Goal: Task Accomplishment & Management: Manage account settings

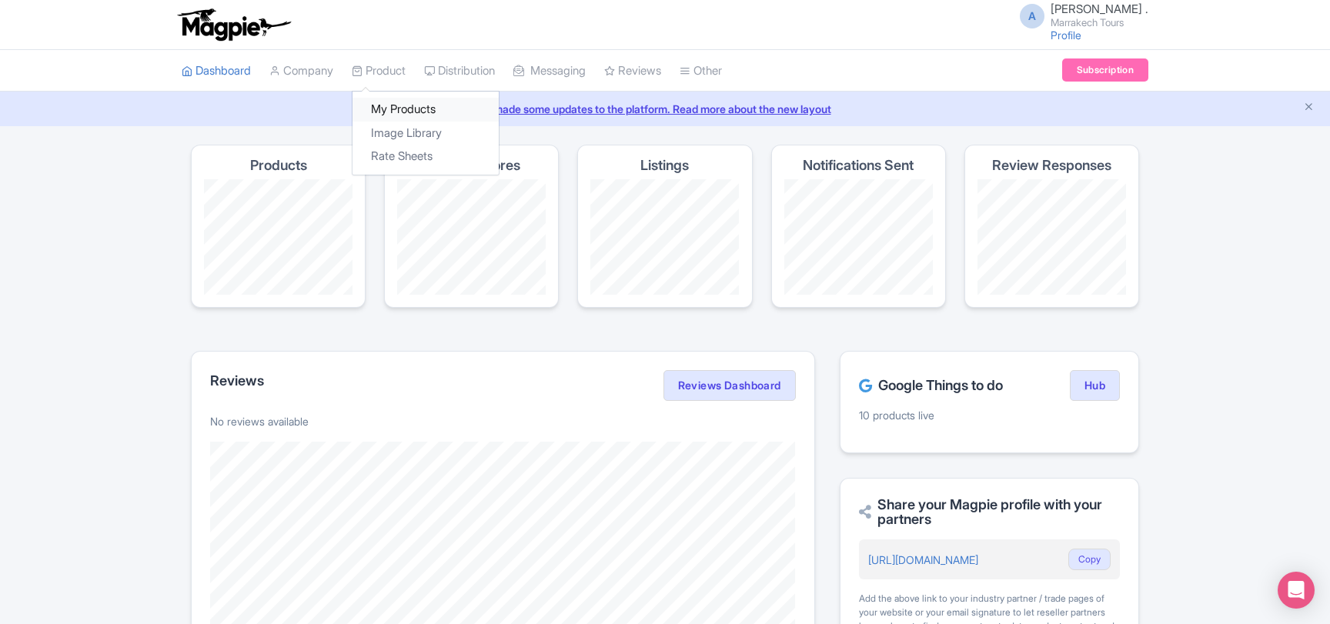
click at [400, 105] on link "My Products" at bounding box center [426, 110] width 146 height 24
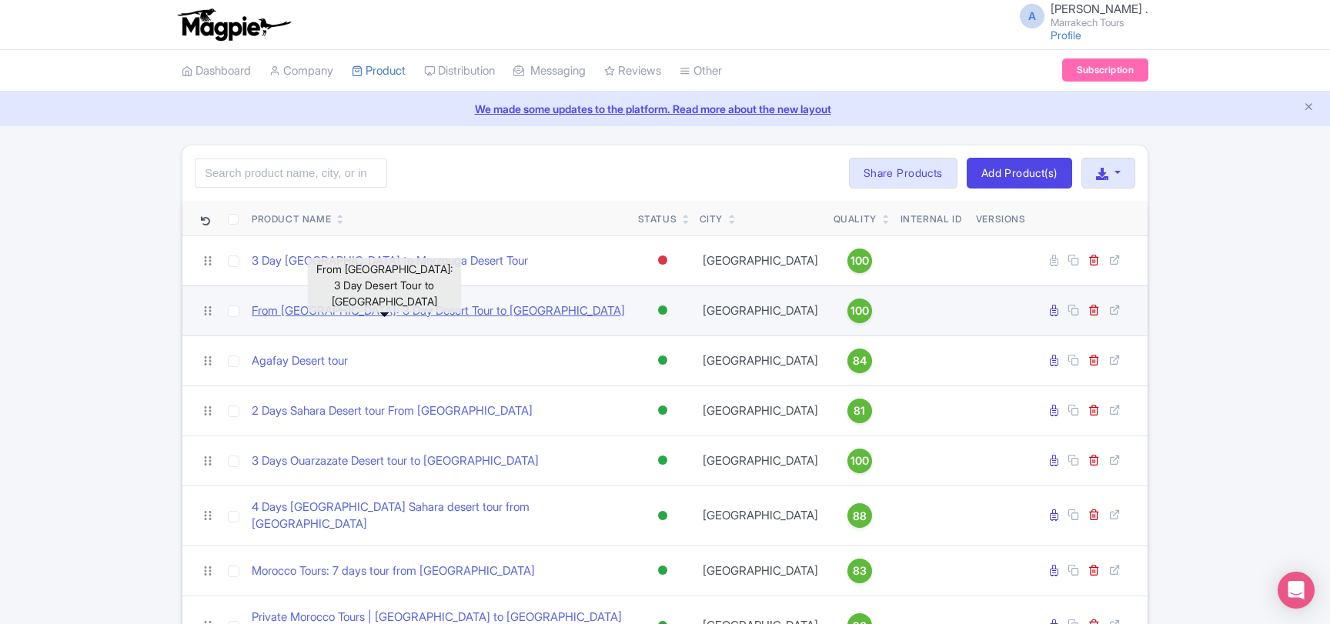
click at [397, 315] on link "From Marrakech: 3 Day Desert Tour to Merzouga" at bounding box center [438, 311] width 373 height 18
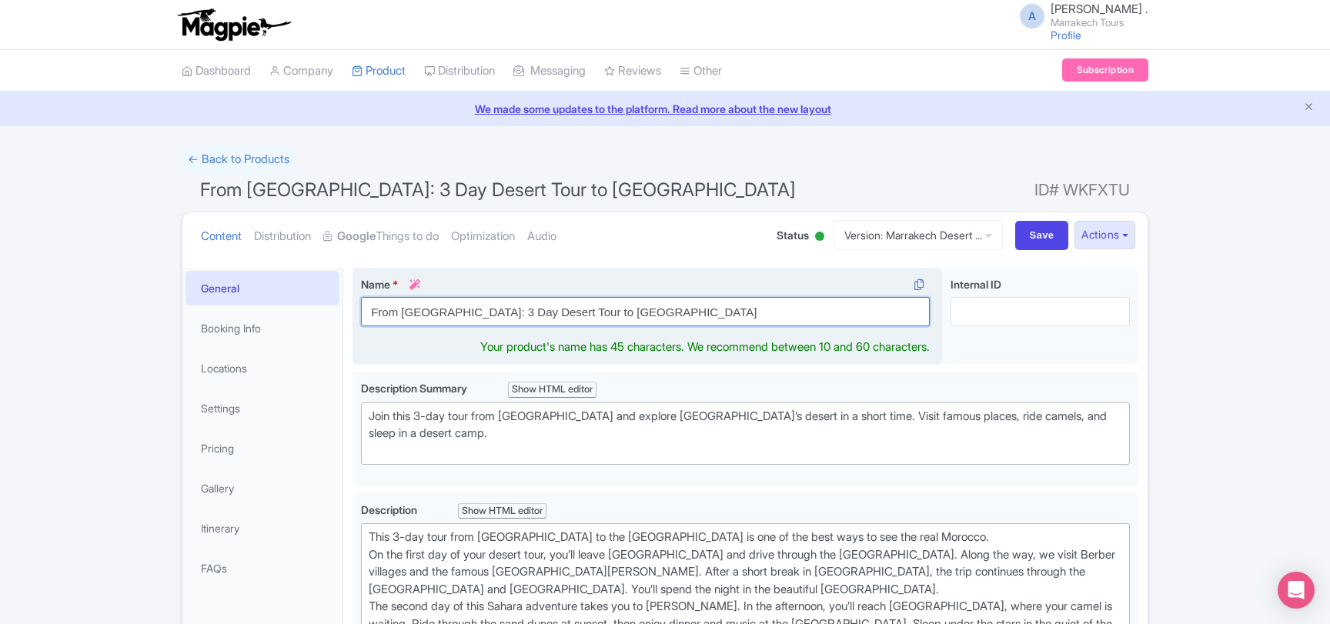
click at [399, 312] on input "From [GEOGRAPHIC_DATA]: 3 Day Desert Tour to [GEOGRAPHIC_DATA]" at bounding box center [645, 311] width 569 height 29
paste input "Marrakech Desert Tours: 2 Days in Zagor"
click at [503, 310] on input "Marrakech Desert Tours: 2 Days in Zagora" at bounding box center [645, 311] width 569 height 29
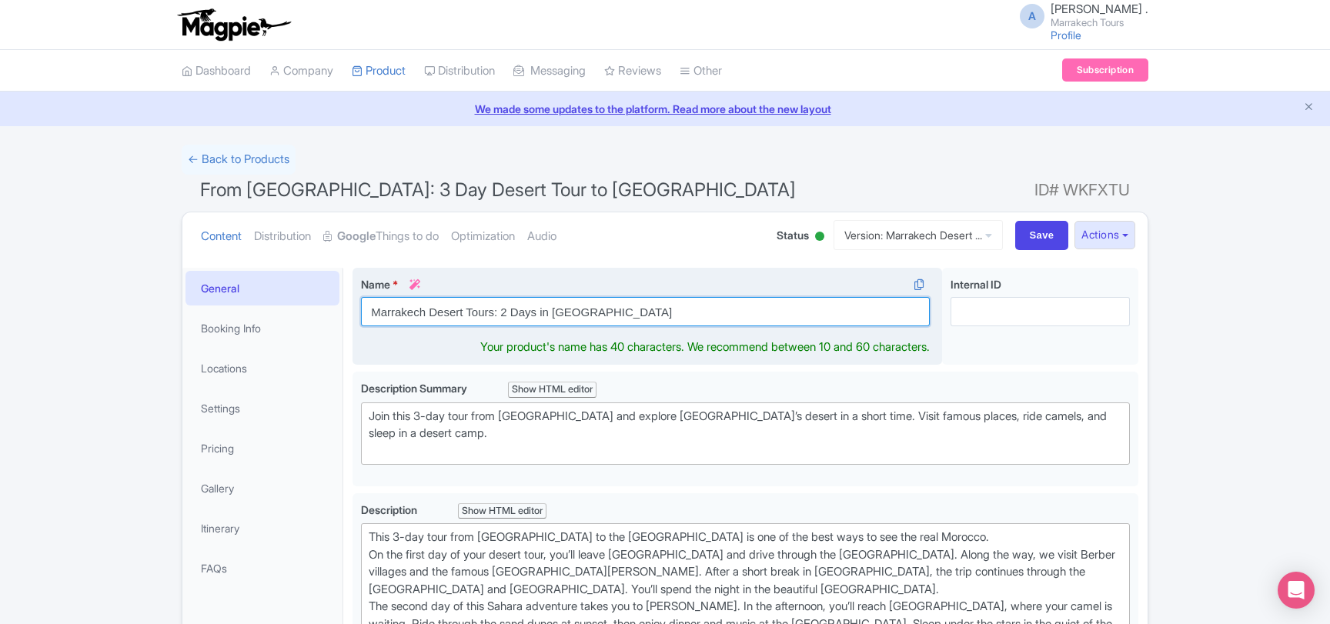
click at [505, 310] on input "Marrakech Desert Tours: 2 Days in Zagora" at bounding box center [645, 311] width 569 height 29
click at [541, 312] on input "Marrakech Desert Tours: 3 Days in Zagora" at bounding box center [645, 311] width 569 height 29
drag, startPoint x: 541, startPoint y: 312, endPoint x: 589, endPoint y: 313, distance: 47.7
click at [589, 313] on input "Marrakech Desert Tours: 3 Days in Zagora" at bounding box center [645, 311] width 569 height 29
click at [576, 312] on input "Marrakech Desert Tours: 3 Days in Zagora" at bounding box center [645, 311] width 569 height 29
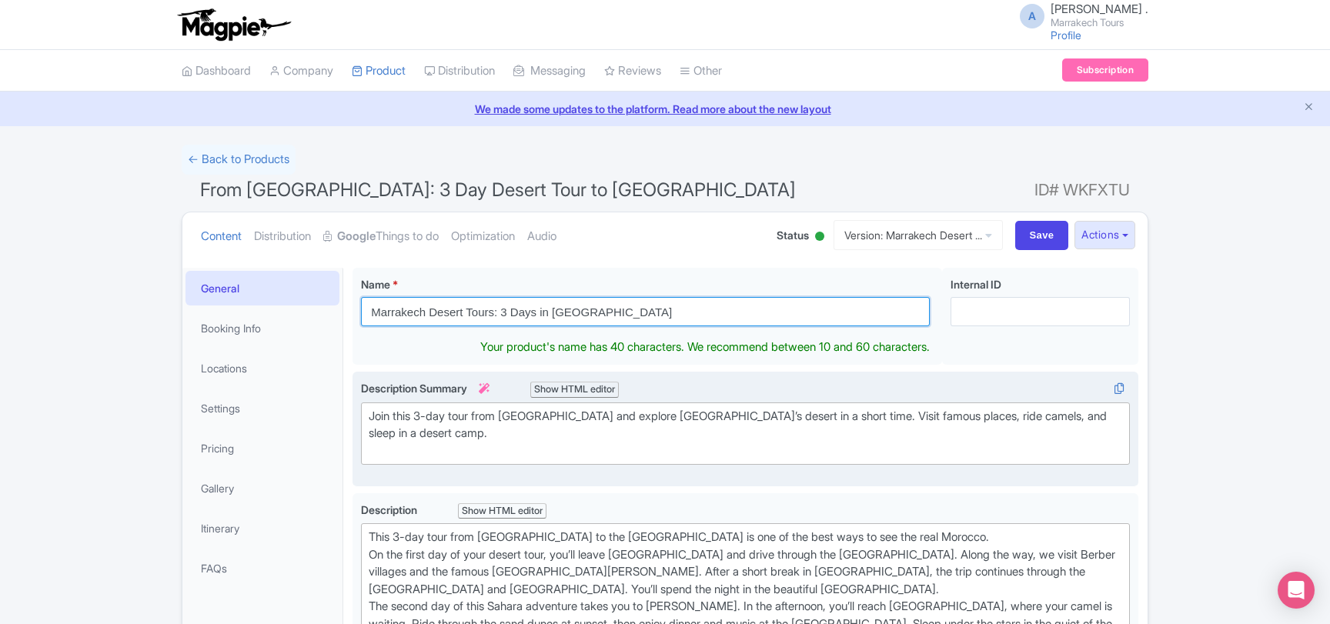
scroll to position [83, 0]
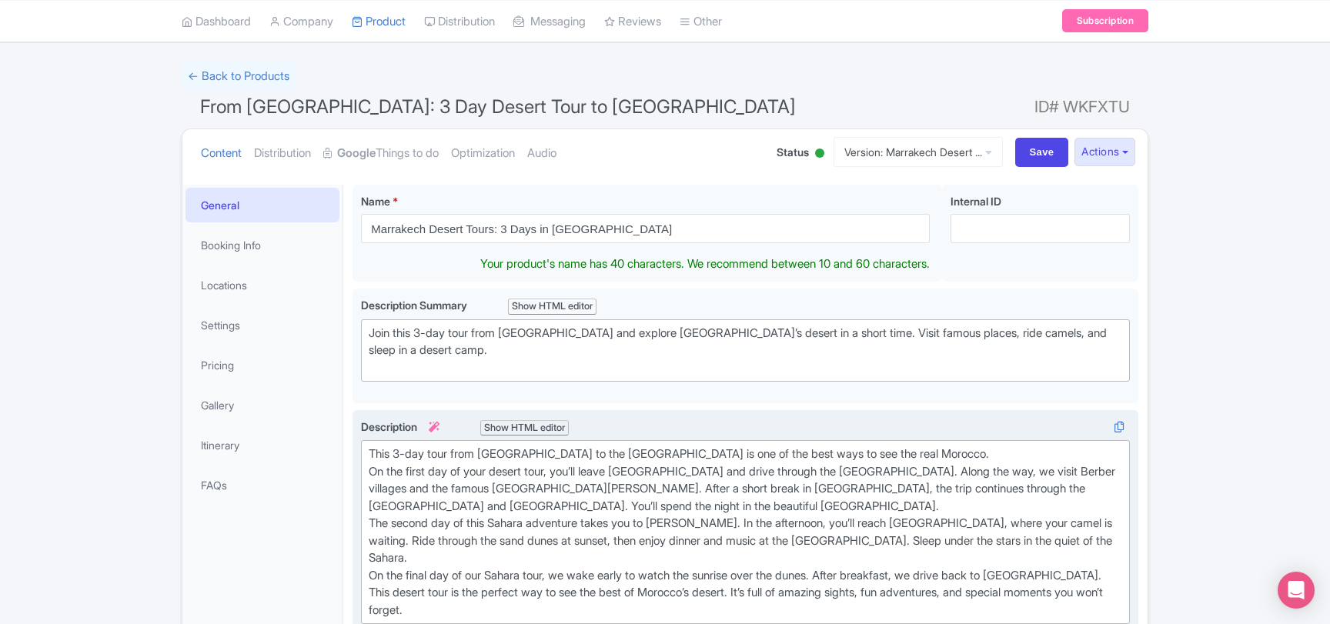
click at [590, 450] on div "This 3-day tour from Marrakech to the Merzouga desert is one of the best ways t…" at bounding box center [746, 532] width 754 height 173
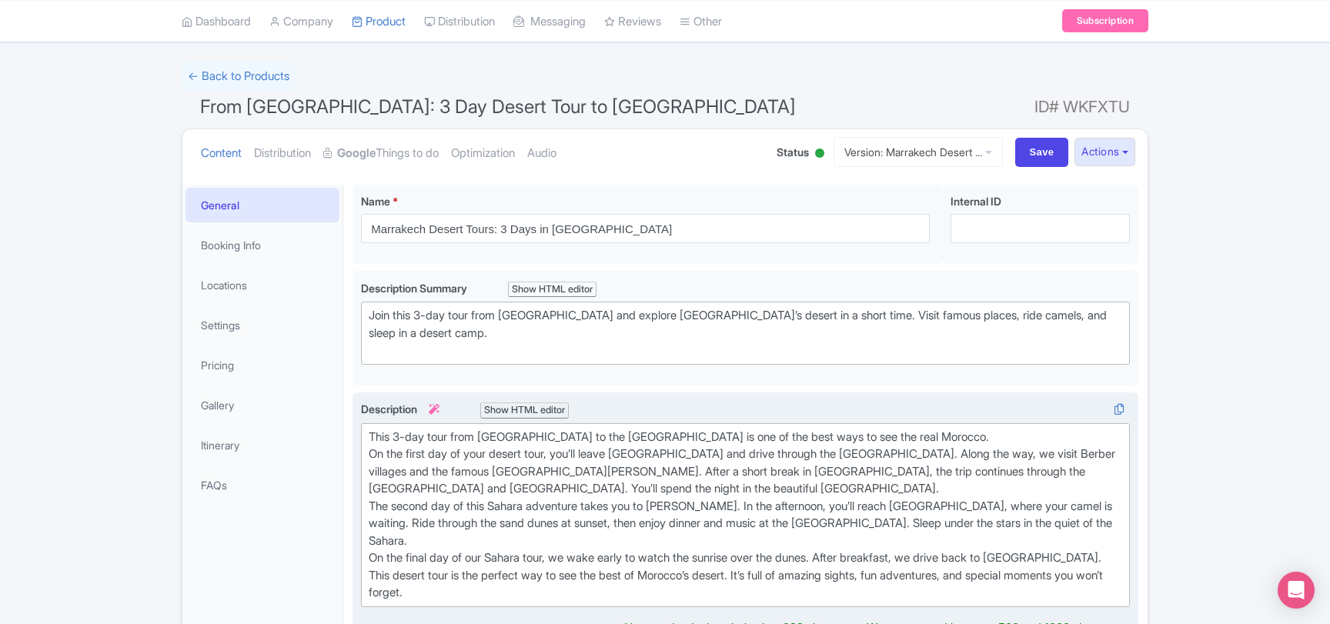
click at [592, 433] on div "This 3-day tour from Marrakech to the Merzouga desert is one of the best ways t…" at bounding box center [746, 515] width 754 height 173
drag, startPoint x: 592, startPoint y: 433, endPoint x: 622, endPoint y: 433, distance: 30.0
click at [622, 433] on div "This 3-day tour from Marrakech to the Merzouga desert is one of the best ways t…" at bounding box center [746, 515] width 754 height 173
copy div "Merzouga"
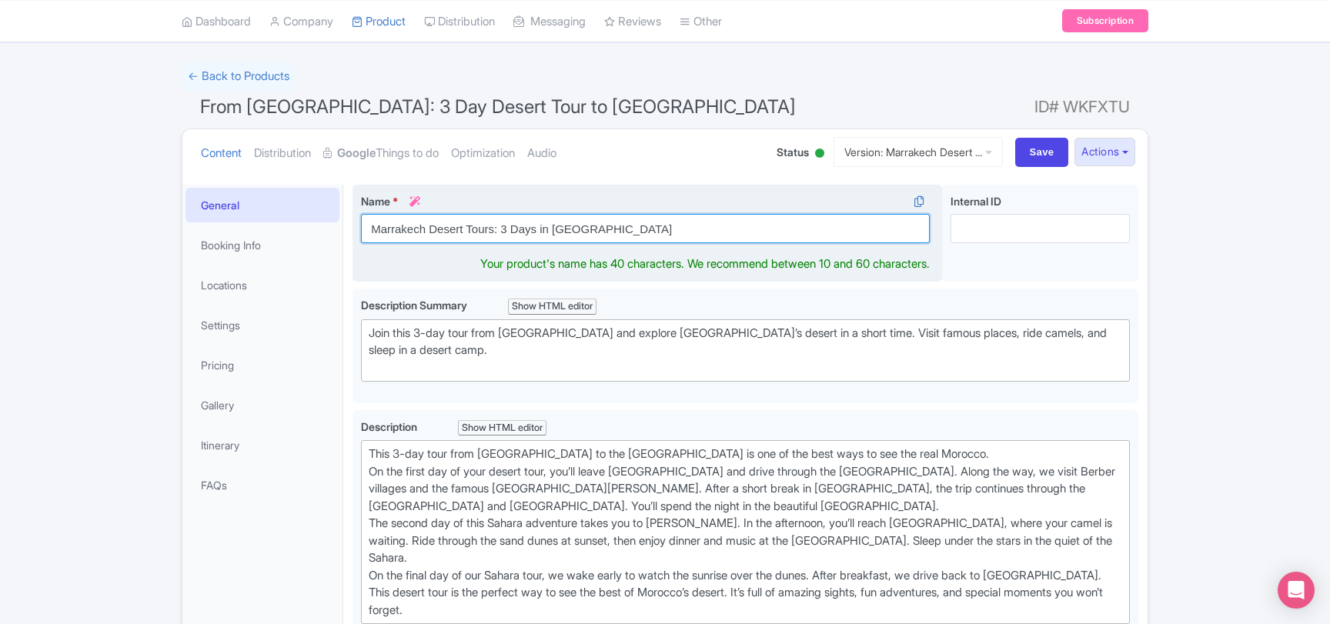
click at [543, 228] on input "Marrakech Desert Tours: 3 Days in Zagora" at bounding box center [645, 228] width 569 height 29
drag, startPoint x: 543, startPoint y: 228, endPoint x: 566, endPoint y: 228, distance: 23.1
click at [566, 228] on input "Marrakech Desert Tours: 3 Days in Zagora" at bounding box center [645, 228] width 569 height 29
paste input "Merzouga"
click at [598, 230] on input "Marrakech Desert Tours: 3 Days Merzouga Tour" at bounding box center [645, 228] width 569 height 29
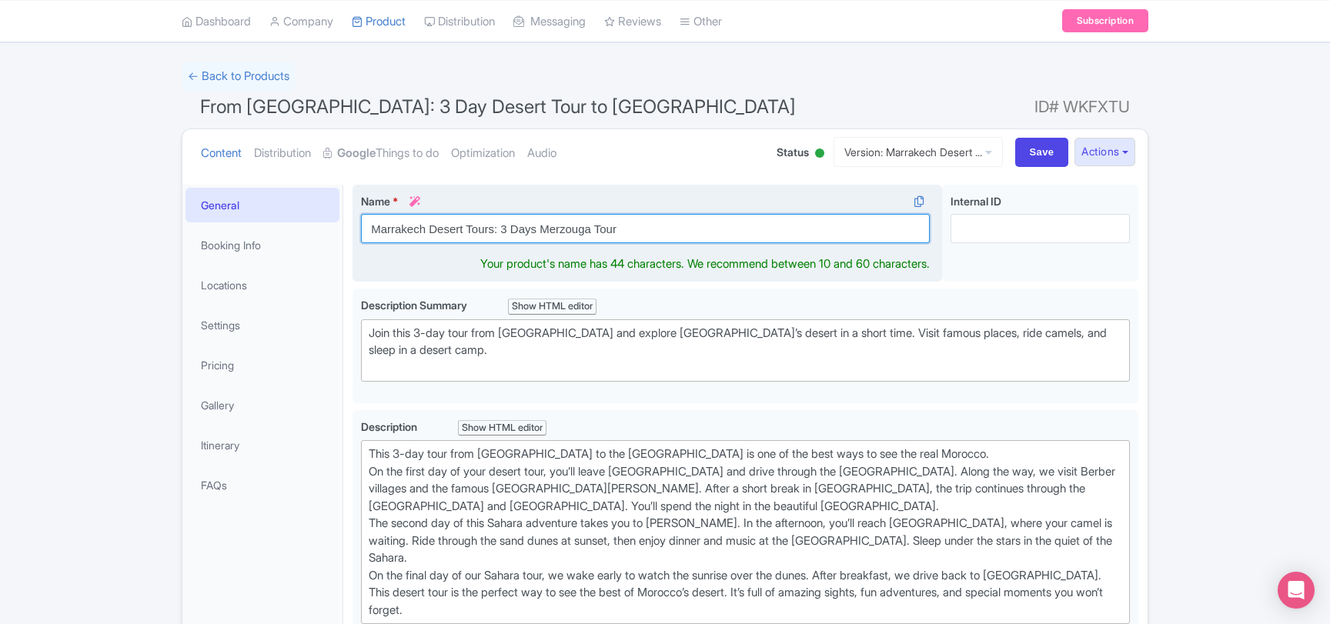
click at [594, 231] on input "Marrakech Desert Tours: 3 Days Merzouga Tour" at bounding box center [645, 228] width 569 height 29
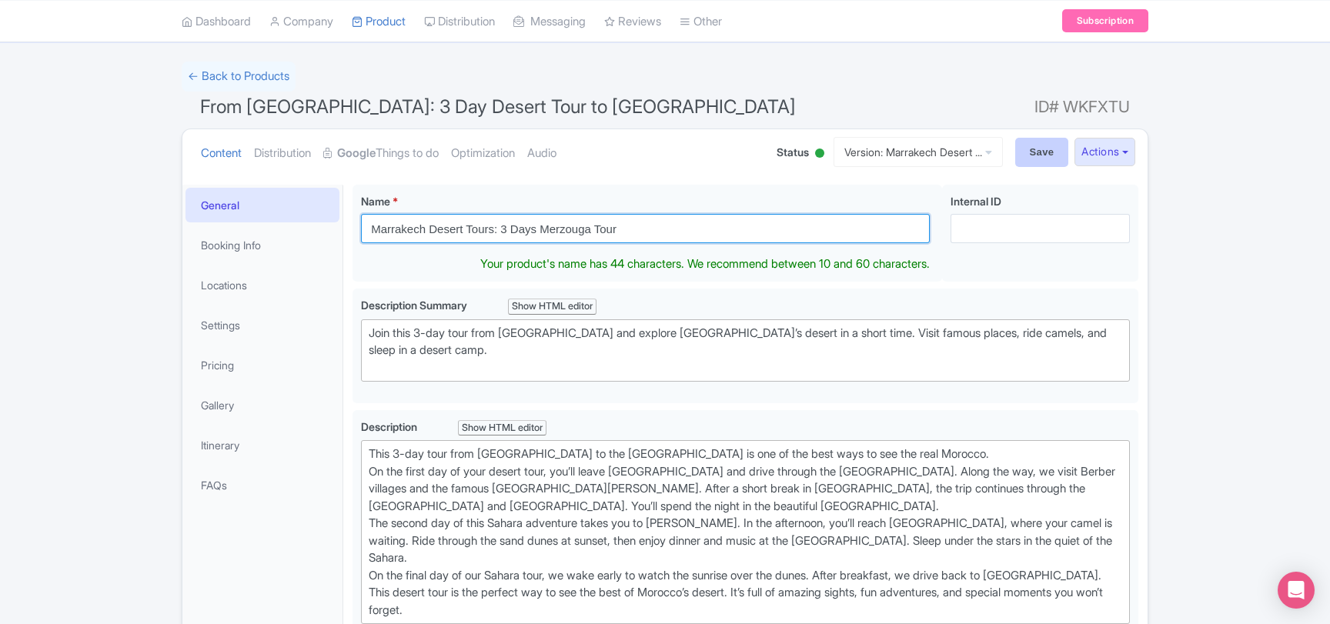
type input "Marrakech Desert Tours: 3 Days Merzouga Tour"
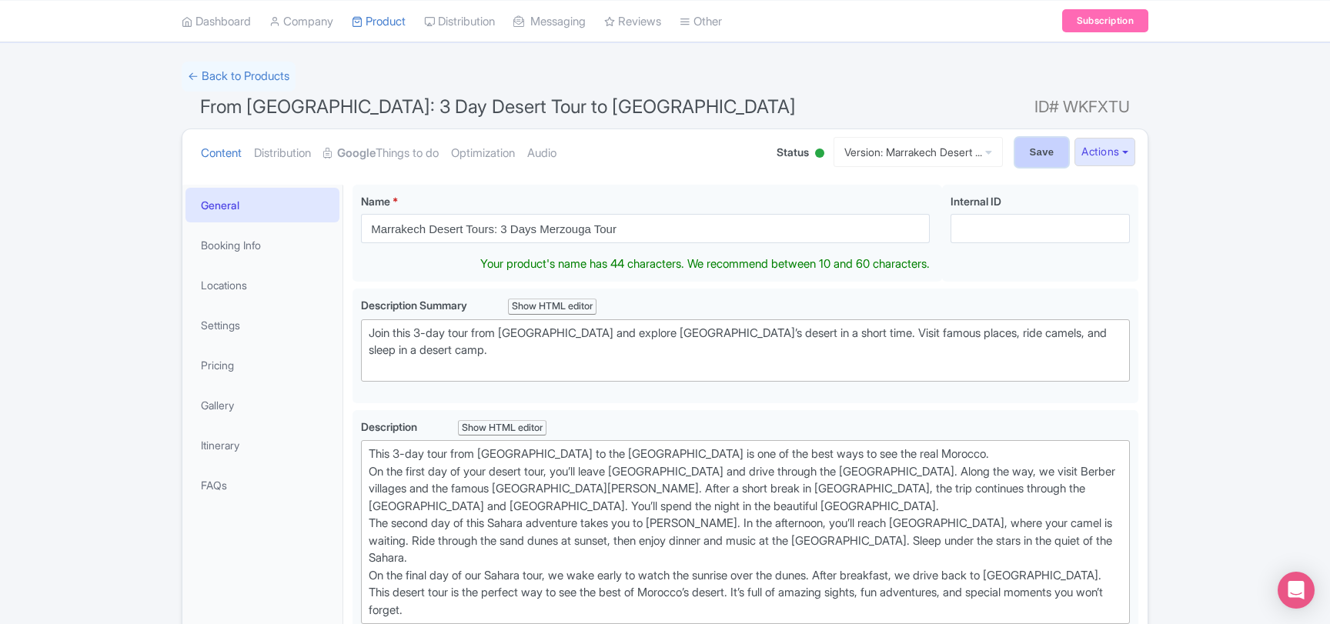
click at [1029, 151] on input "Save" at bounding box center [1042, 152] width 54 height 29
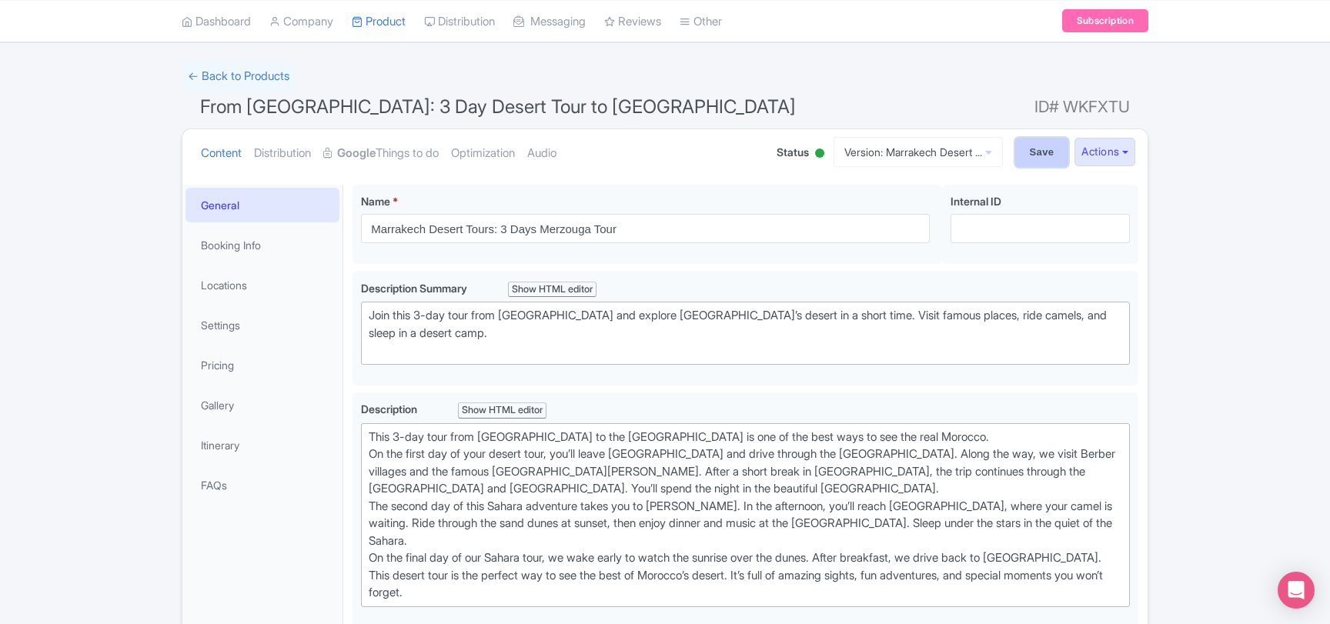
type input "Saving..."
click at [420, 152] on link "Google Things to do" at bounding box center [380, 153] width 115 height 48
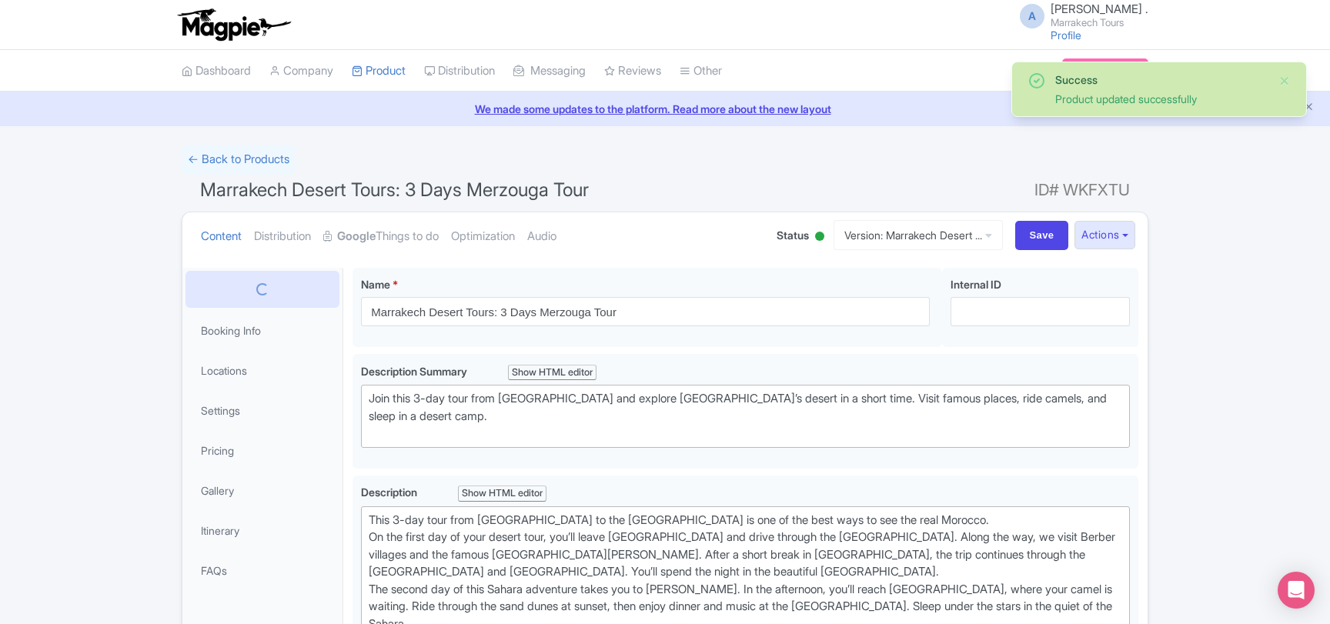
scroll to position [18, 0]
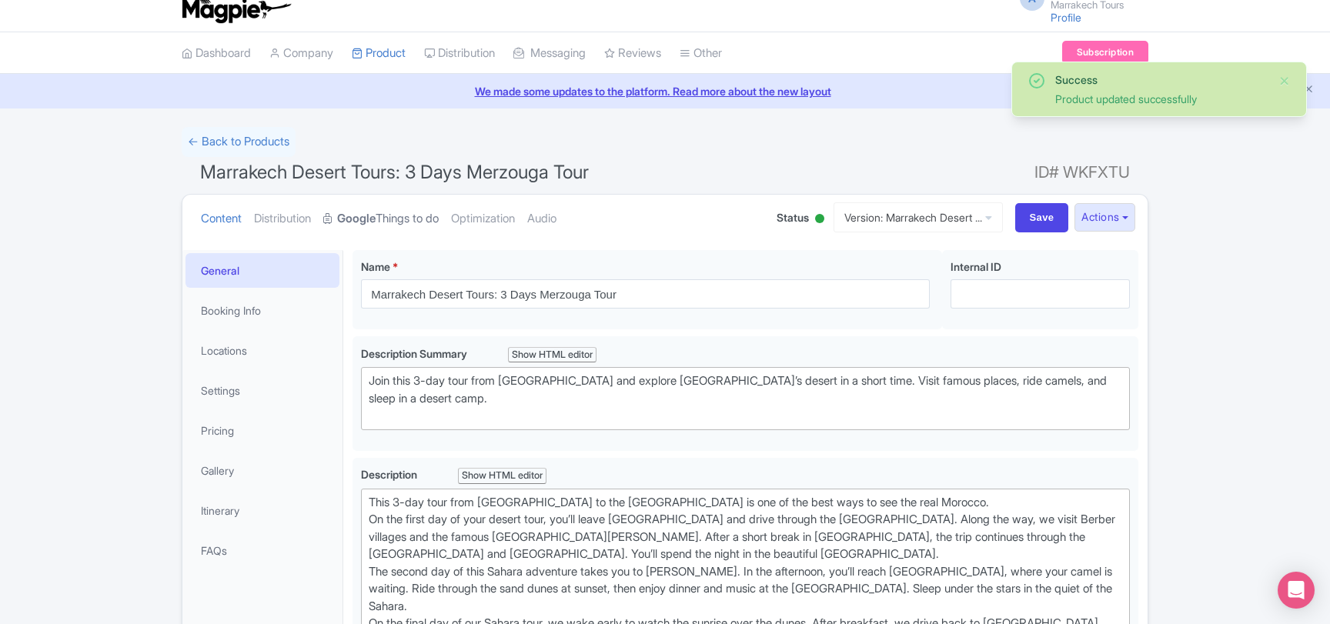
click at [414, 222] on link "Google Things to do" at bounding box center [380, 219] width 115 height 48
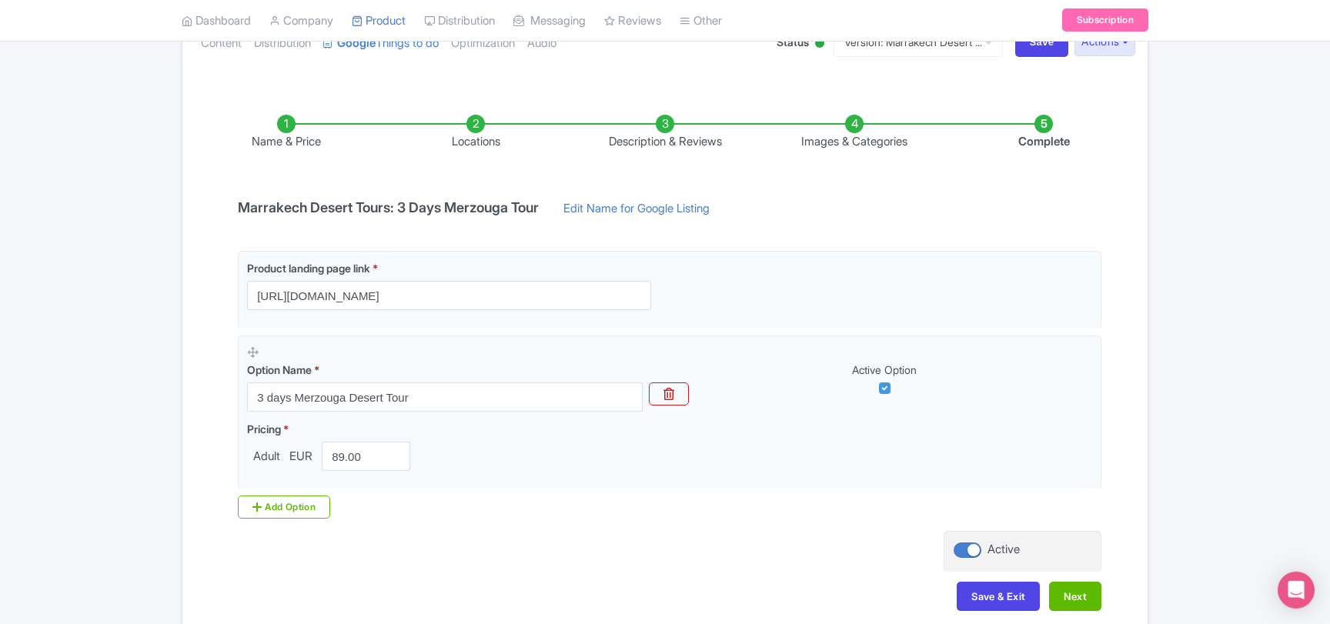
scroll to position [101, 0]
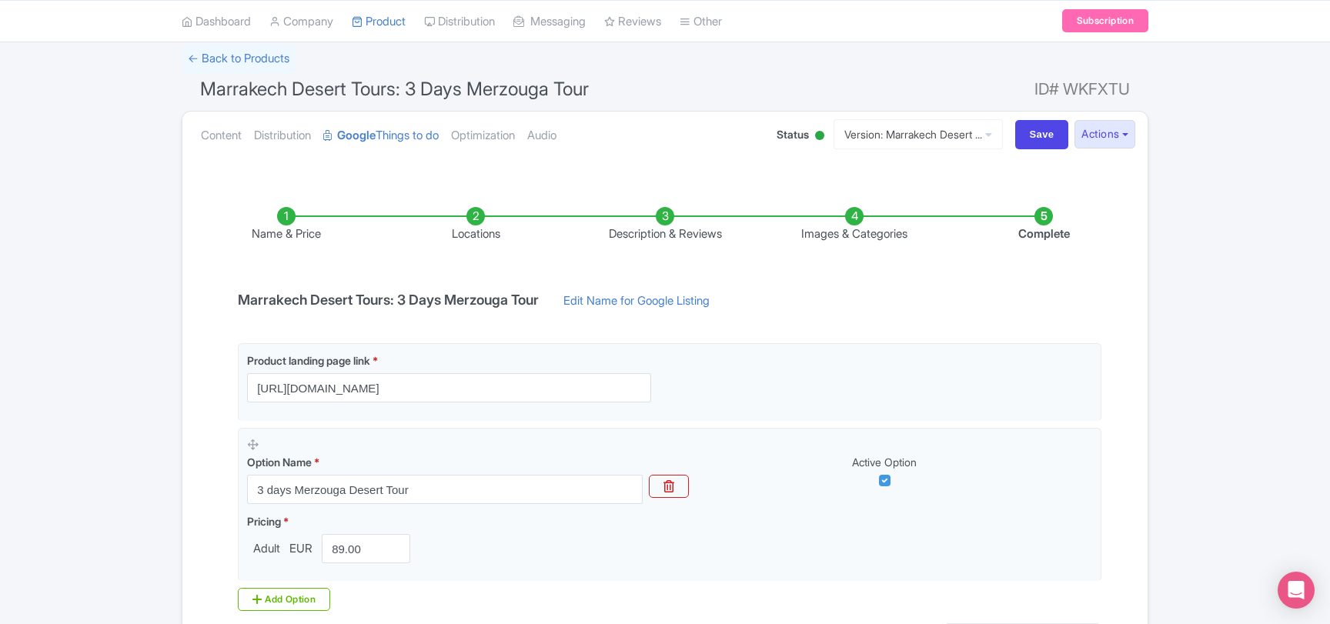
click at [824, 229] on li "Images & Categories" at bounding box center [854, 225] width 189 height 36
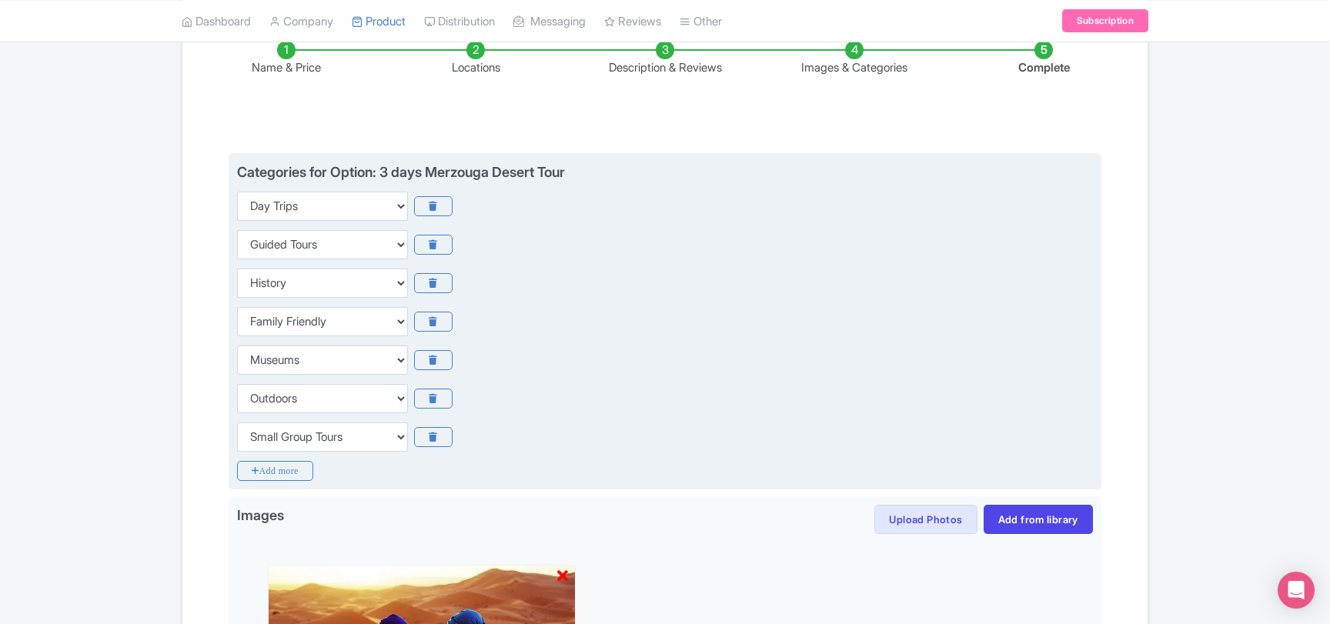
scroll to position [600, 0]
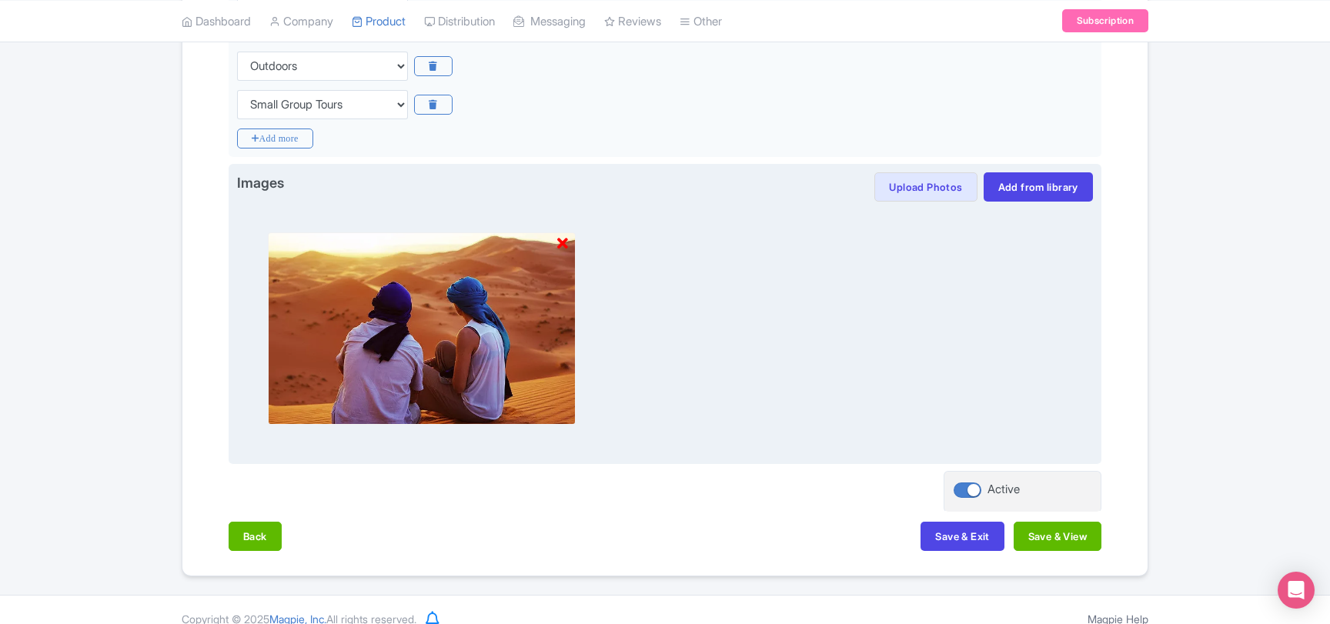
click at [565, 241] on icon at bounding box center [562, 243] width 11 height 15
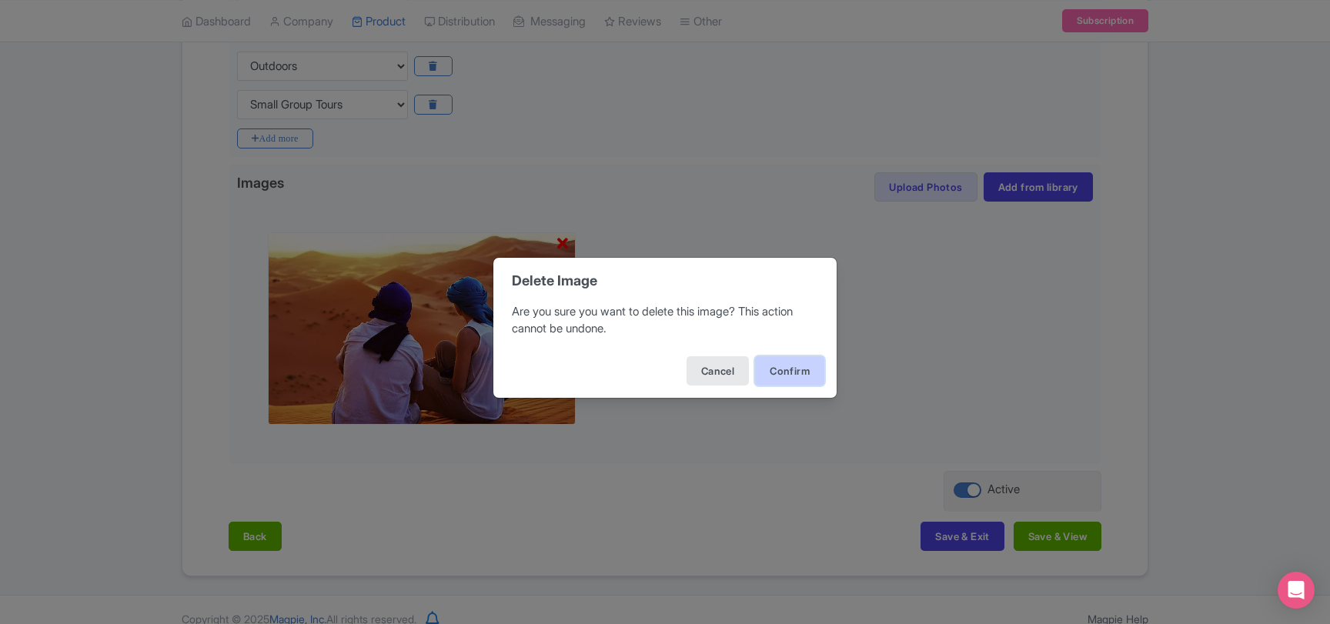
click at [792, 373] on button "Confirm" at bounding box center [789, 370] width 69 height 29
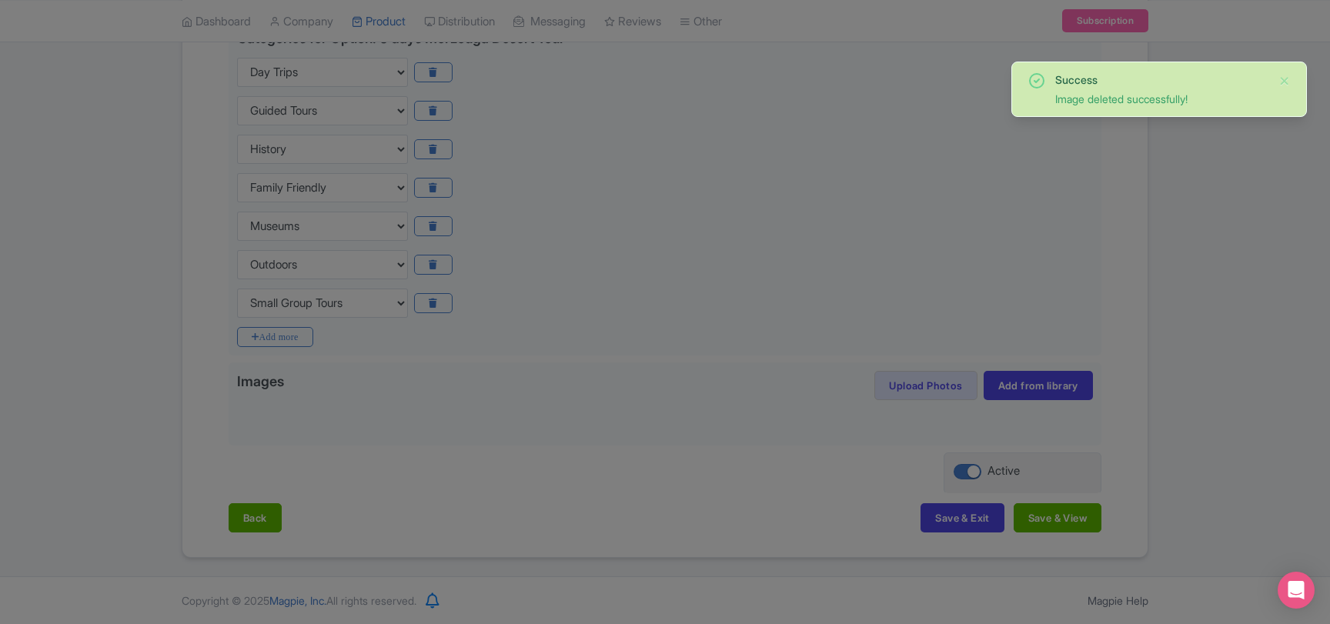
scroll to position [399, 0]
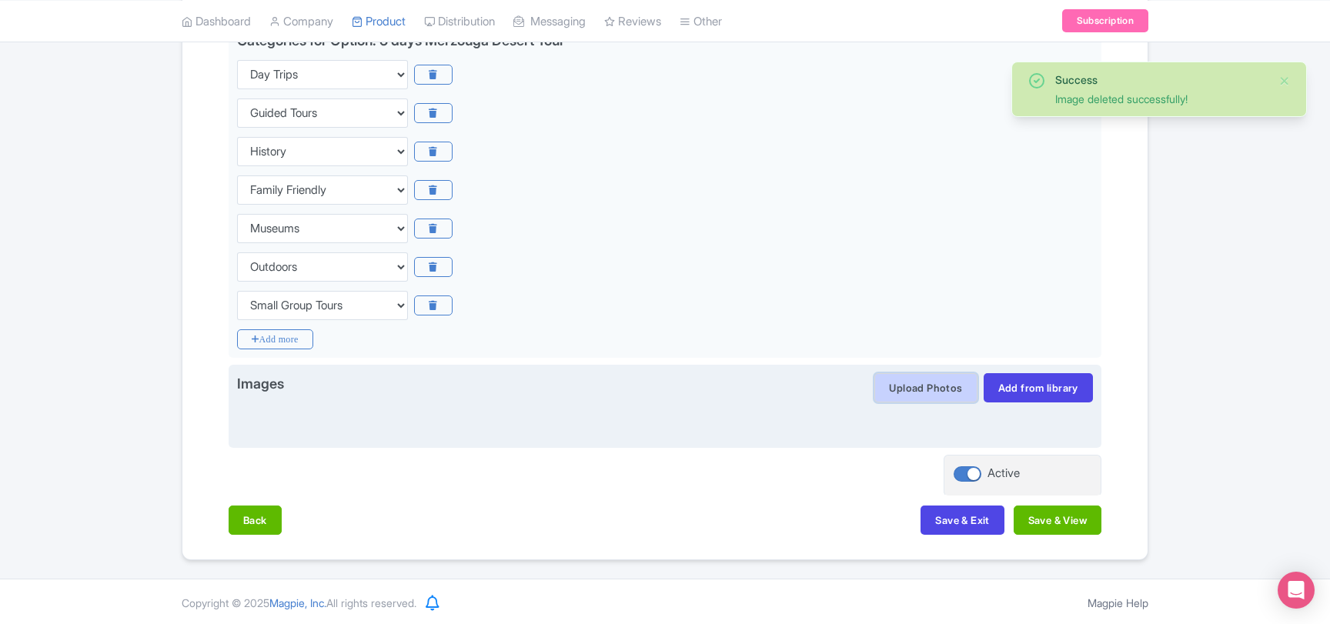
click at [912, 385] on button "Upload Photos" at bounding box center [925, 387] width 102 height 29
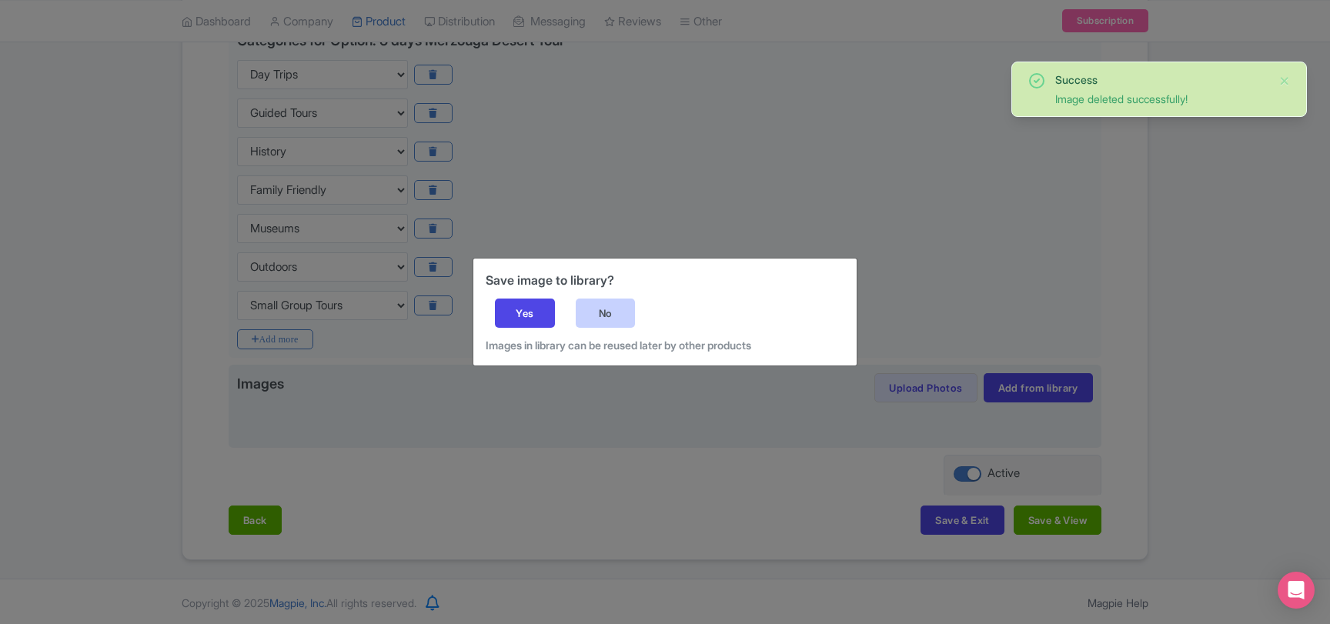
click at [627, 319] on div "No" at bounding box center [606, 313] width 60 height 29
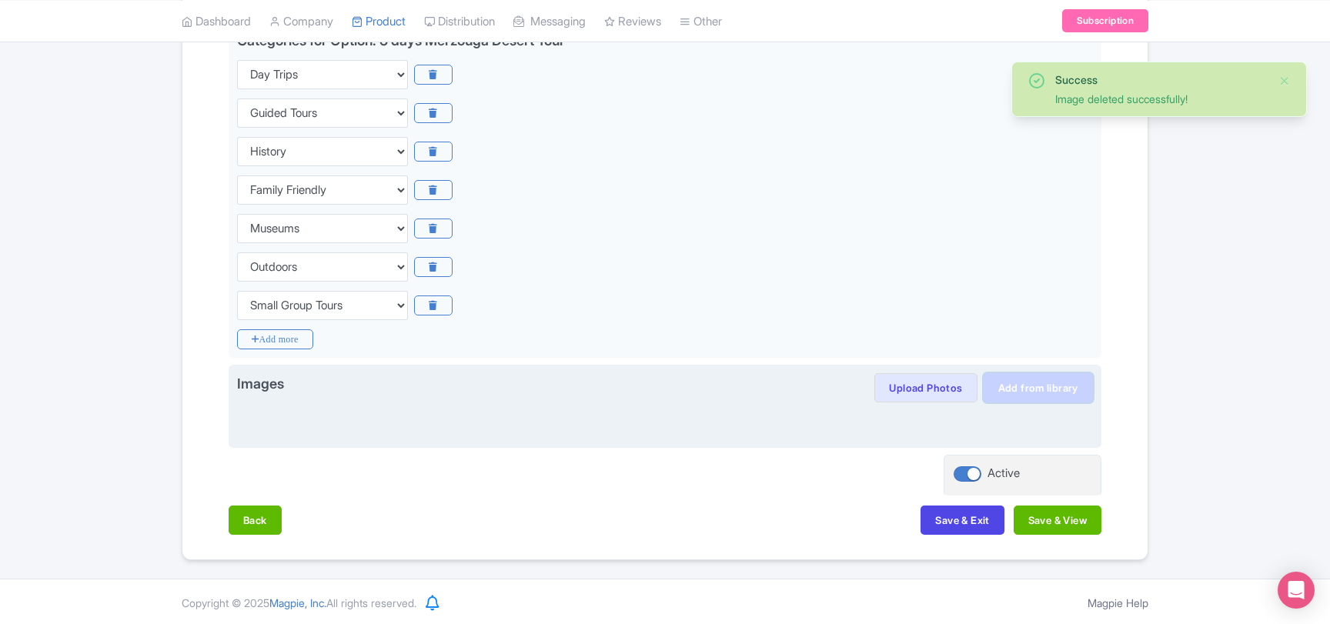
click at [1035, 392] on link "Add from library" at bounding box center [1038, 387] width 109 height 29
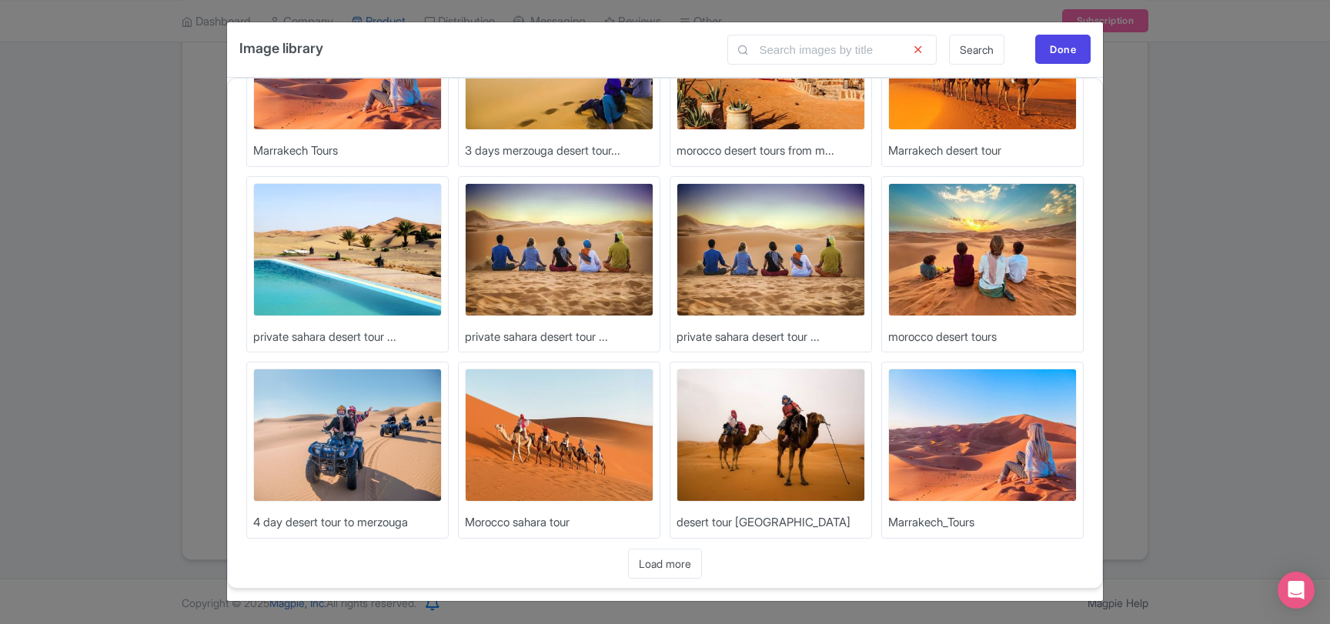
scroll to position [121, 0]
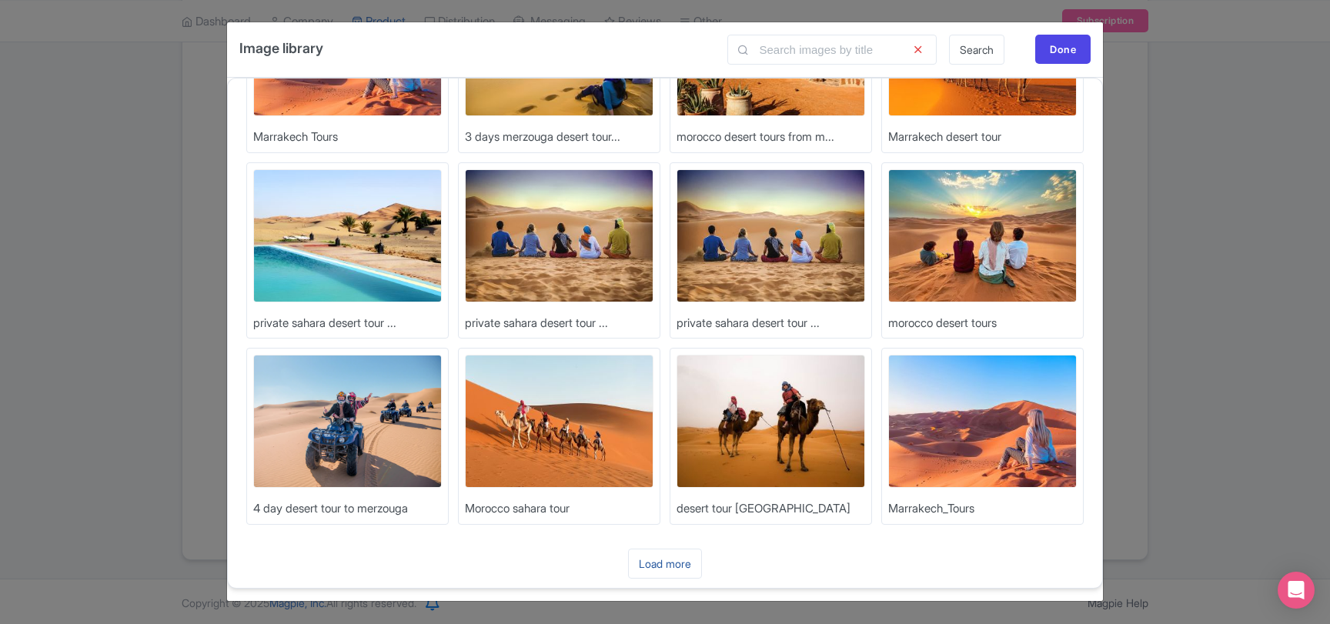
click at [652, 560] on link "Load more" at bounding box center [665, 564] width 74 height 30
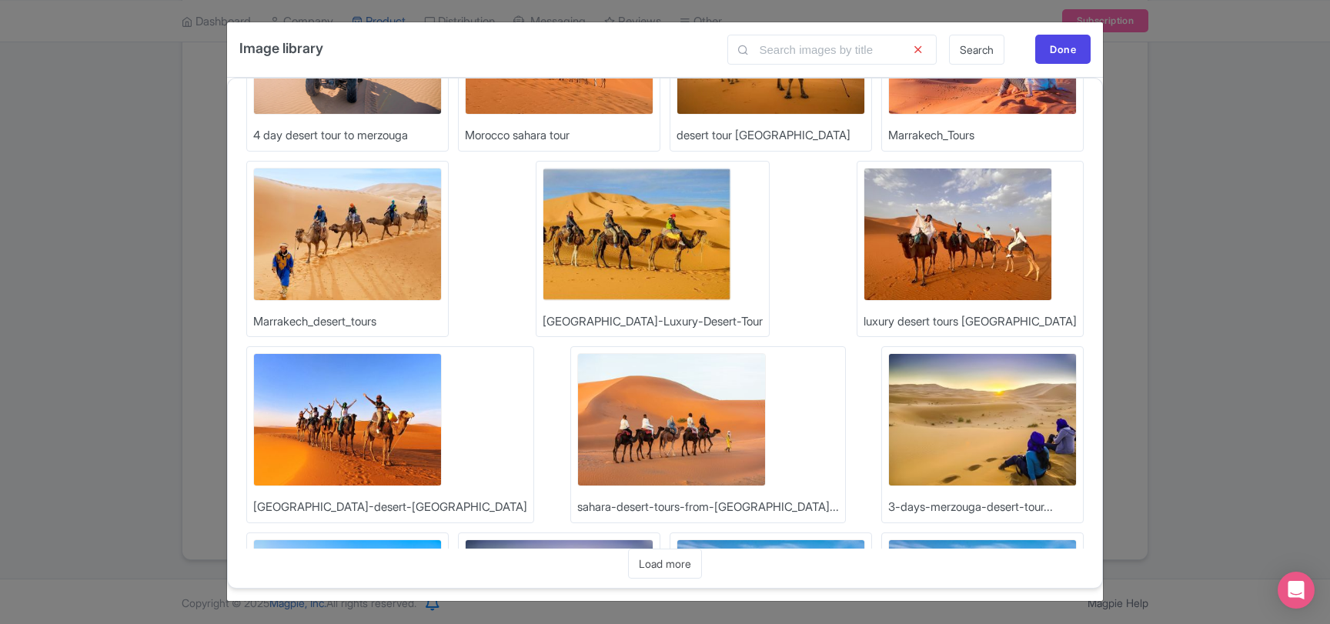
scroll to position [536, 0]
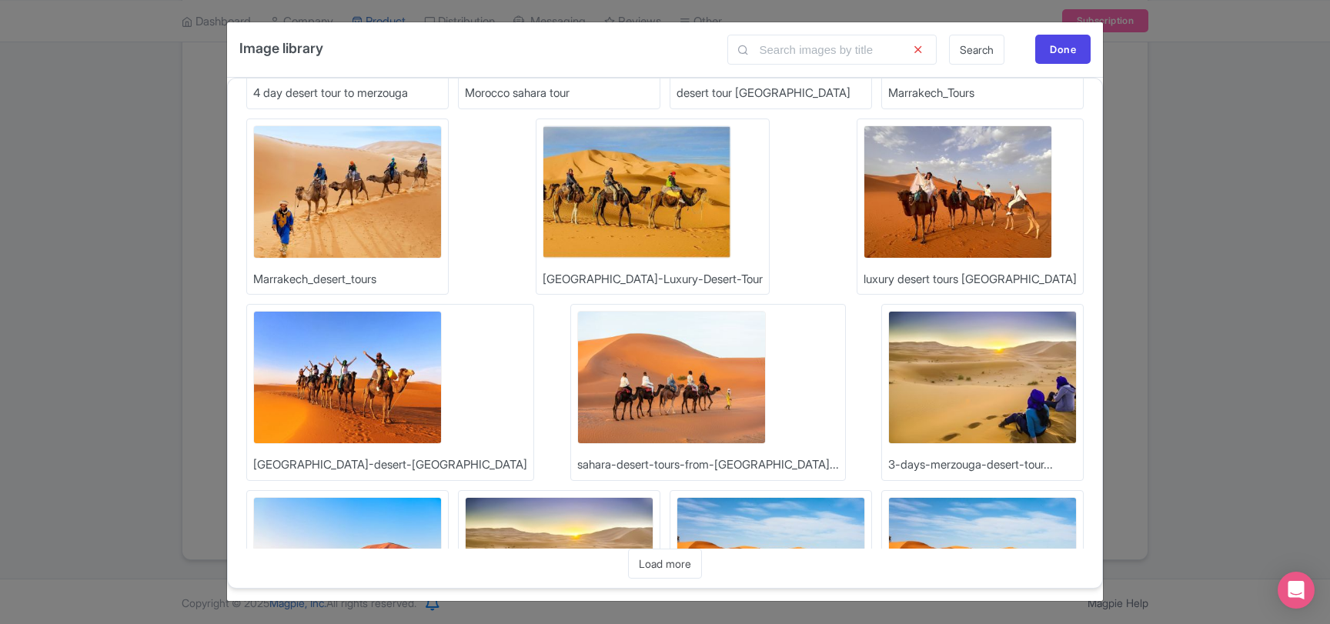
click at [442, 311] on img at bounding box center [347, 377] width 189 height 133
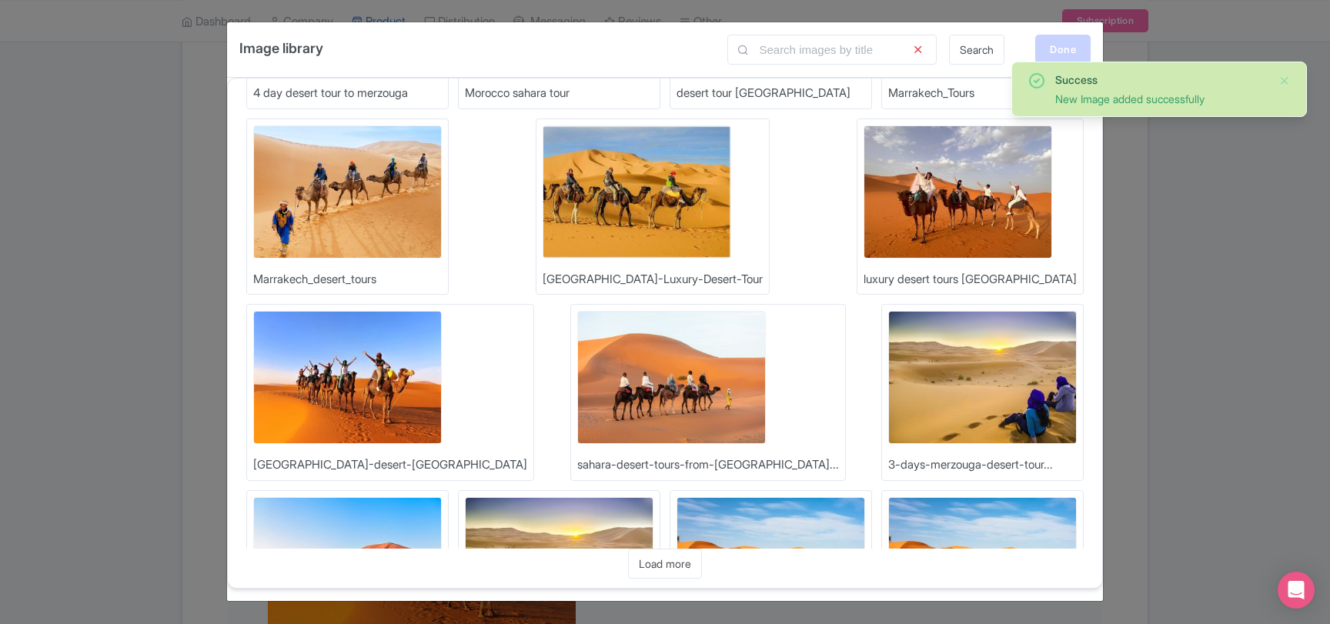
click at [1073, 50] on div "Done" at bounding box center [1062, 49] width 55 height 29
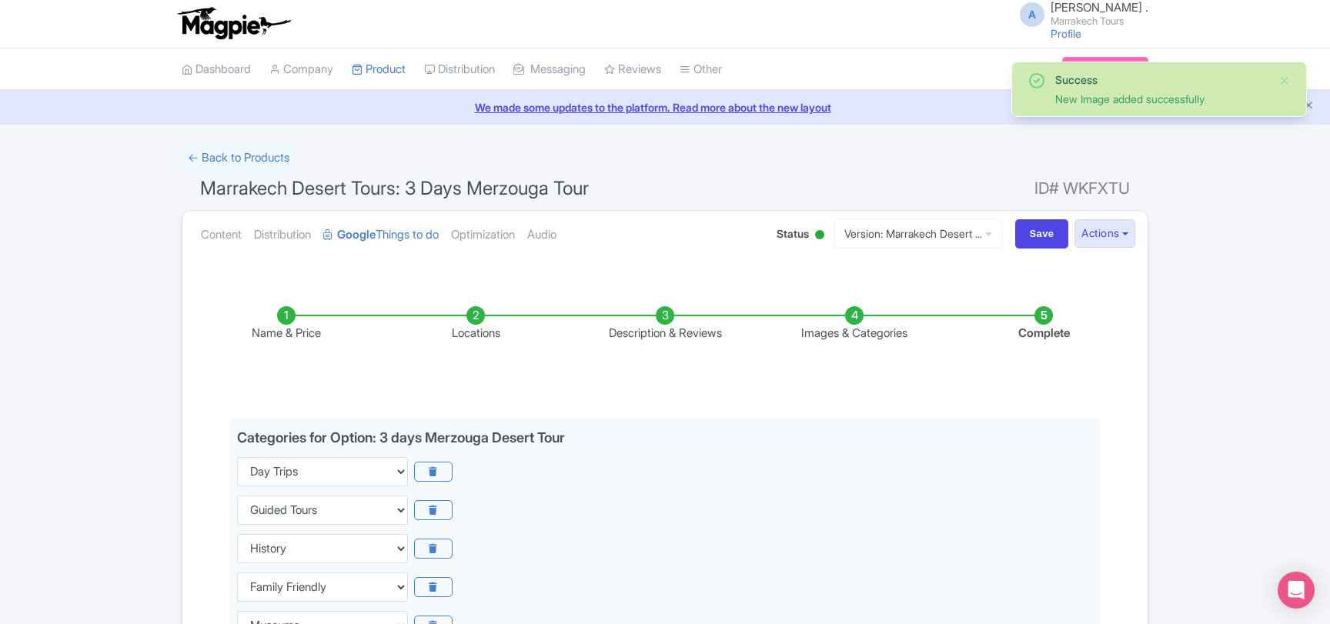
scroll to position [0, 0]
click at [1032, 238] on input "Save" at bounding box center [1042, 235] width 54 height 29
type input "Saving..."
